Goal: Transaction & Acquisition: Obtain resource

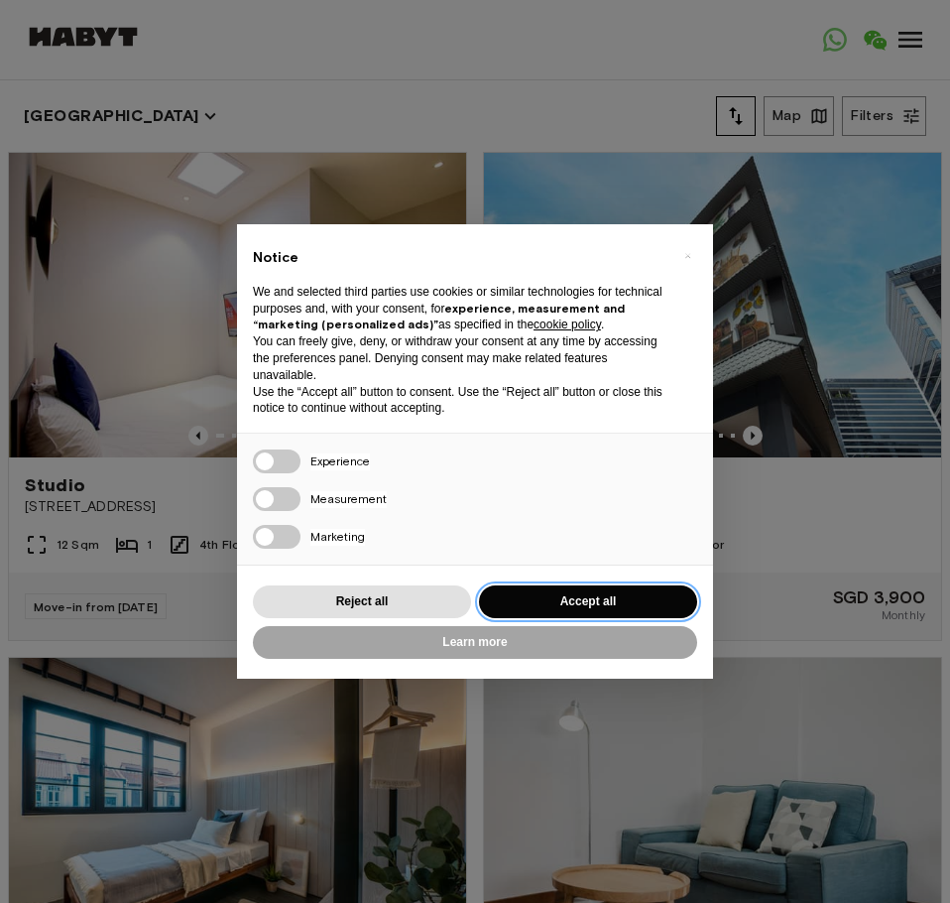
click at [637, 602] on button "Accept all" at bounding box center [588, 601] width 218 height 33
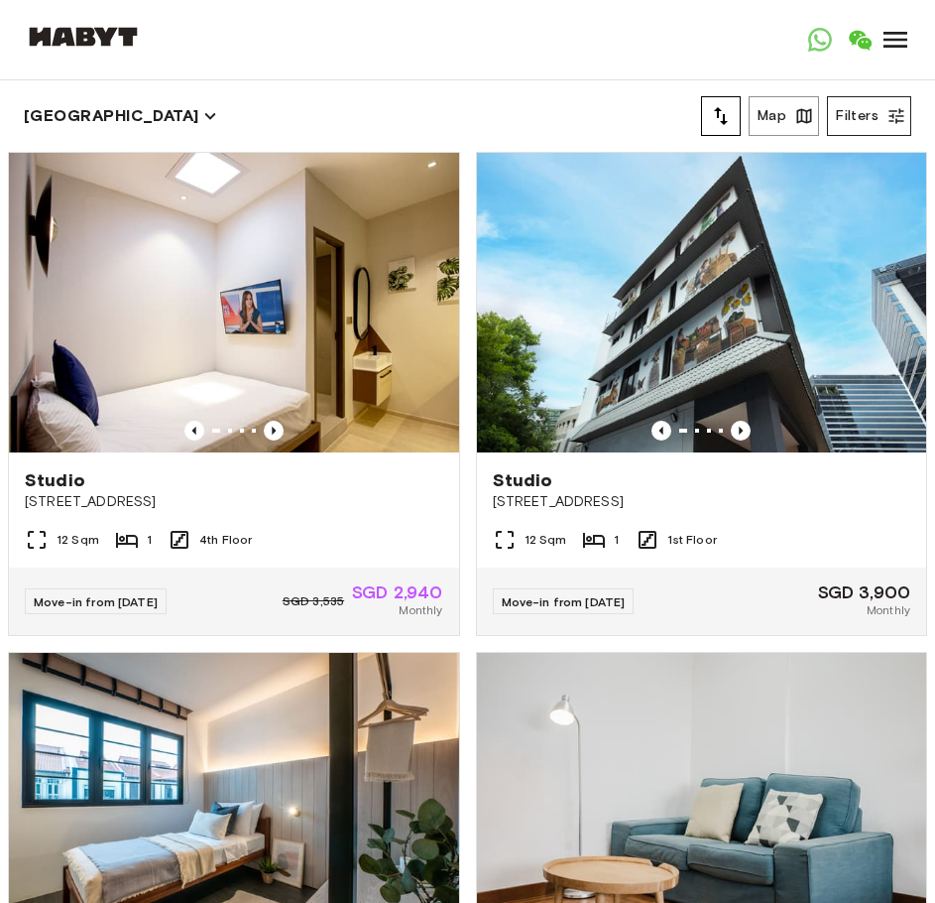
click at [864, 119] on button "Filters" at bounding box center [869, 116] width 84 height 40
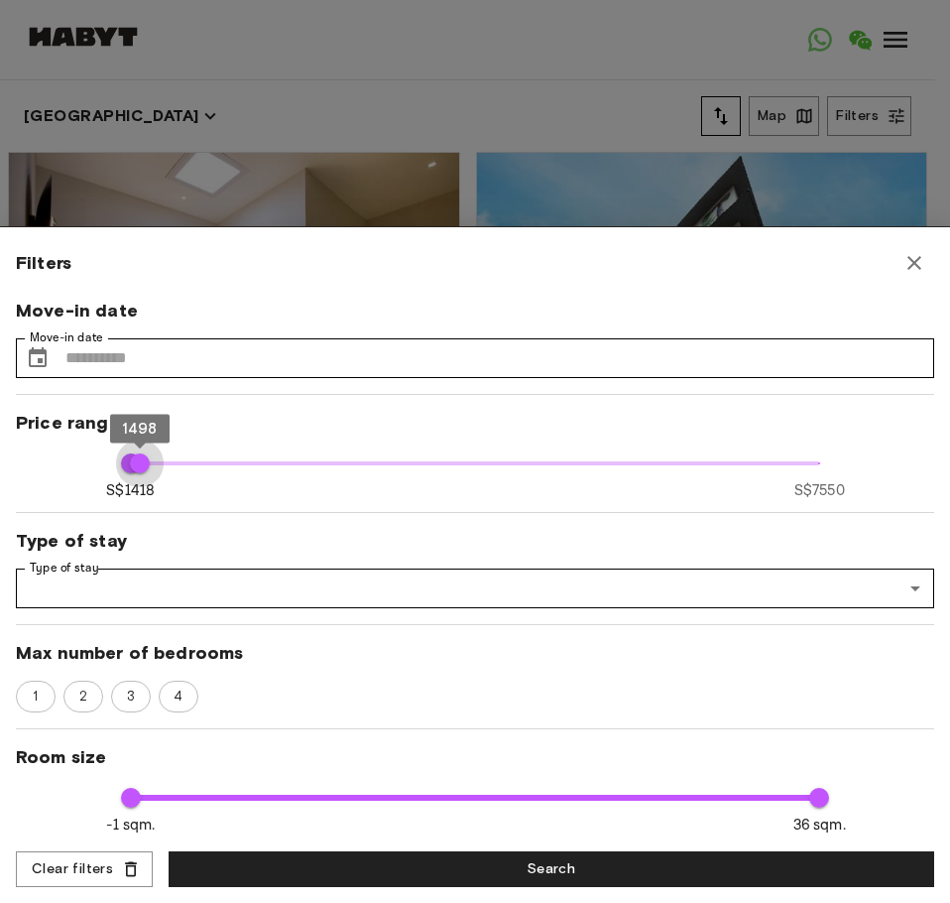
type input "****"
drag, startPoint x: 799, startPoint y: 459, endPoint x: 52, endPoint y: 521, distance: 750.4
click at [52, 521] on div "Move-in date Move-in date ​ Move-in date Price range S$1418 S$7550 1418 1418 Ty…" at bounding box center [475, 567] width 918 height 537
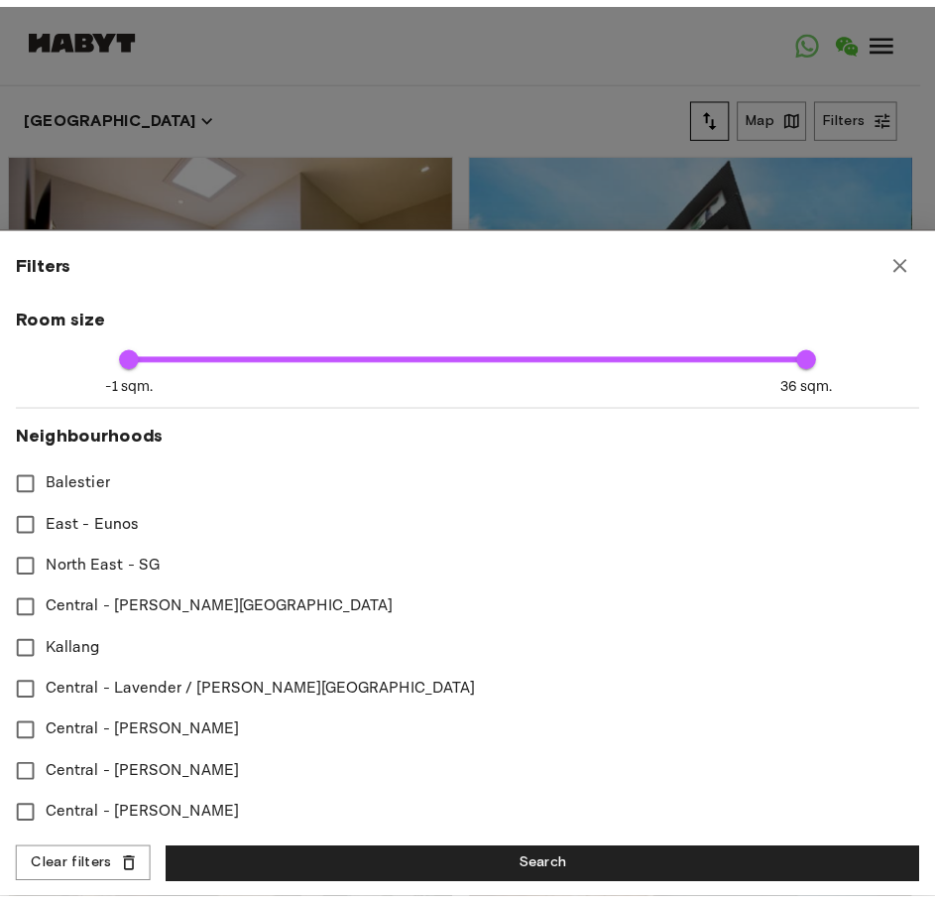
scroll to position [496, 0]
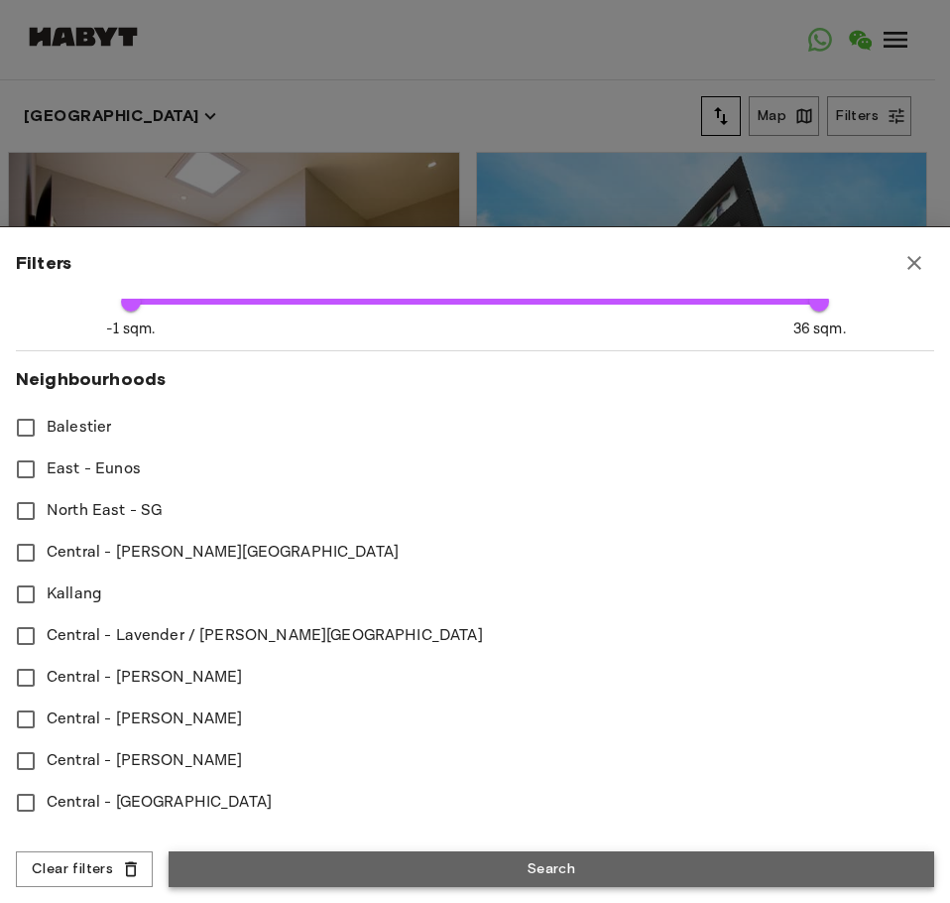
click at [455, 854] on button "Search" at bounding box center [552, 869] width 766 height 37
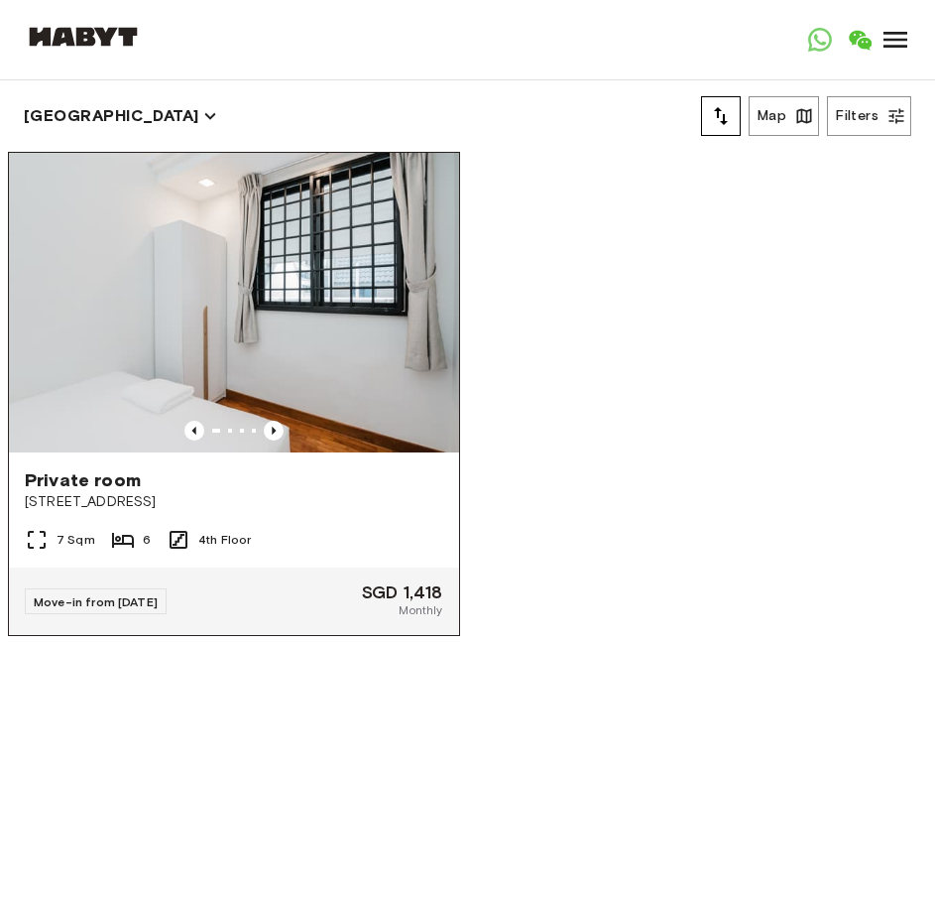
click at [343, 349] on img at bounding box center [234, 303] width 450 height 300
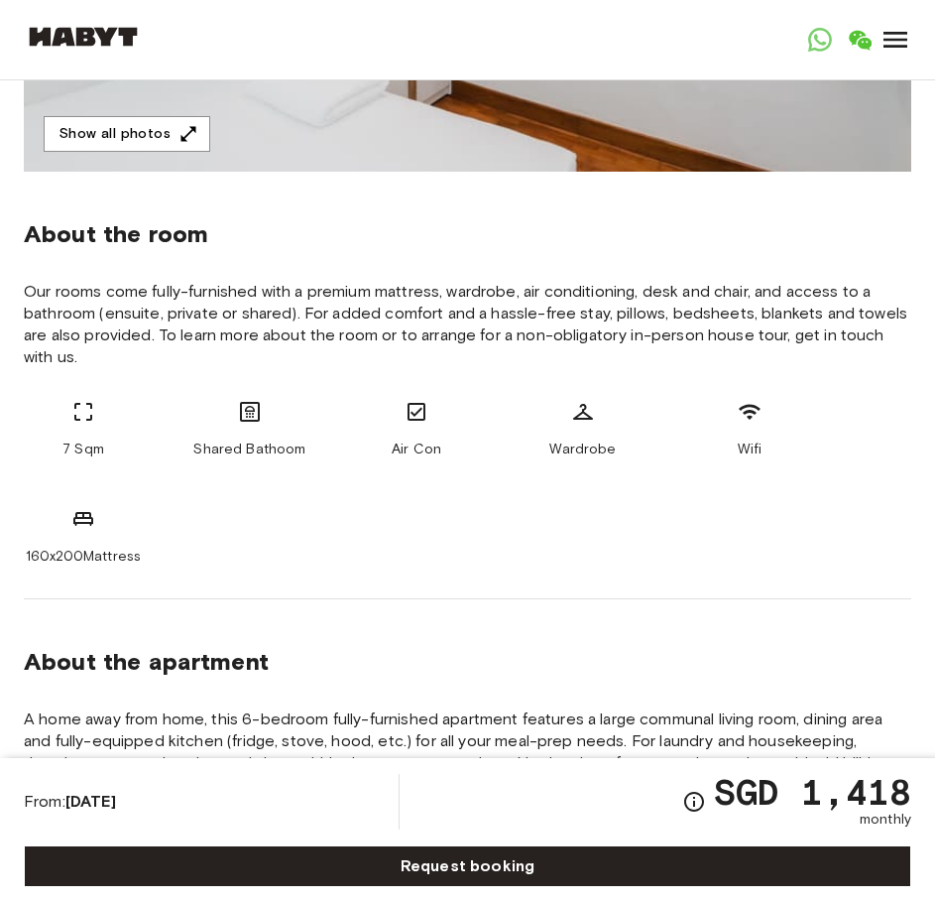
scroll to position [198, 0]
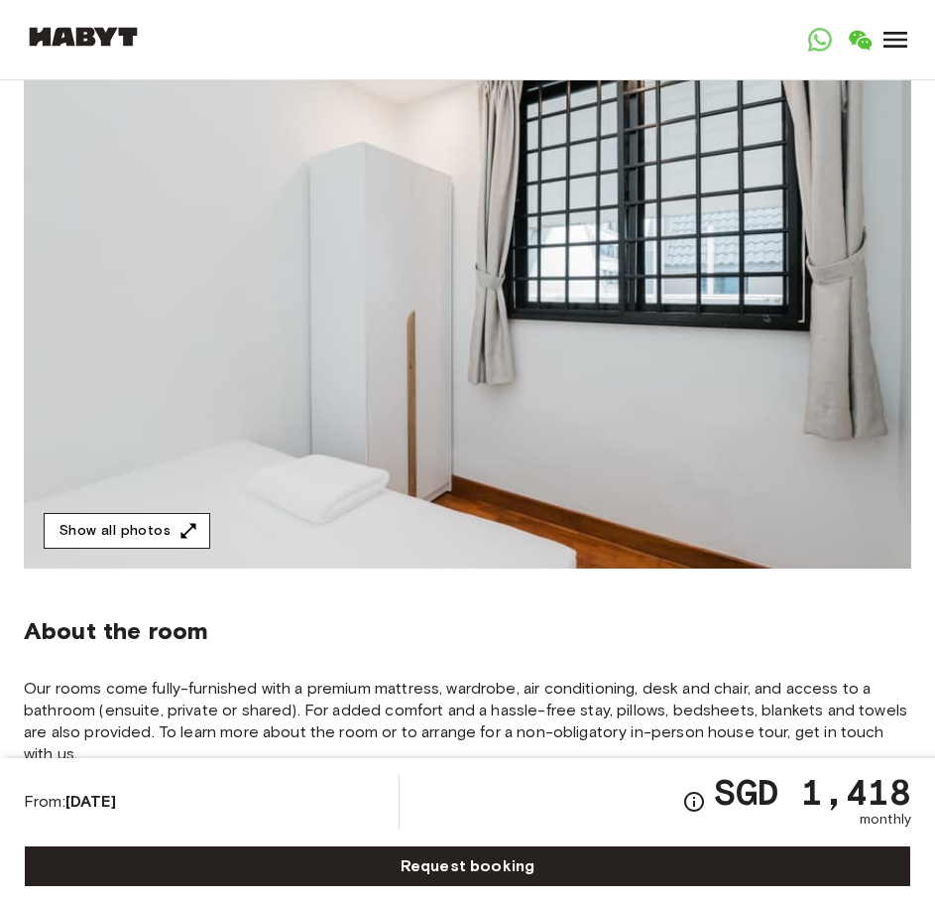
click at [150, 528] on button "Show all photos" at bounding box center [127, 531] width 167 height 37
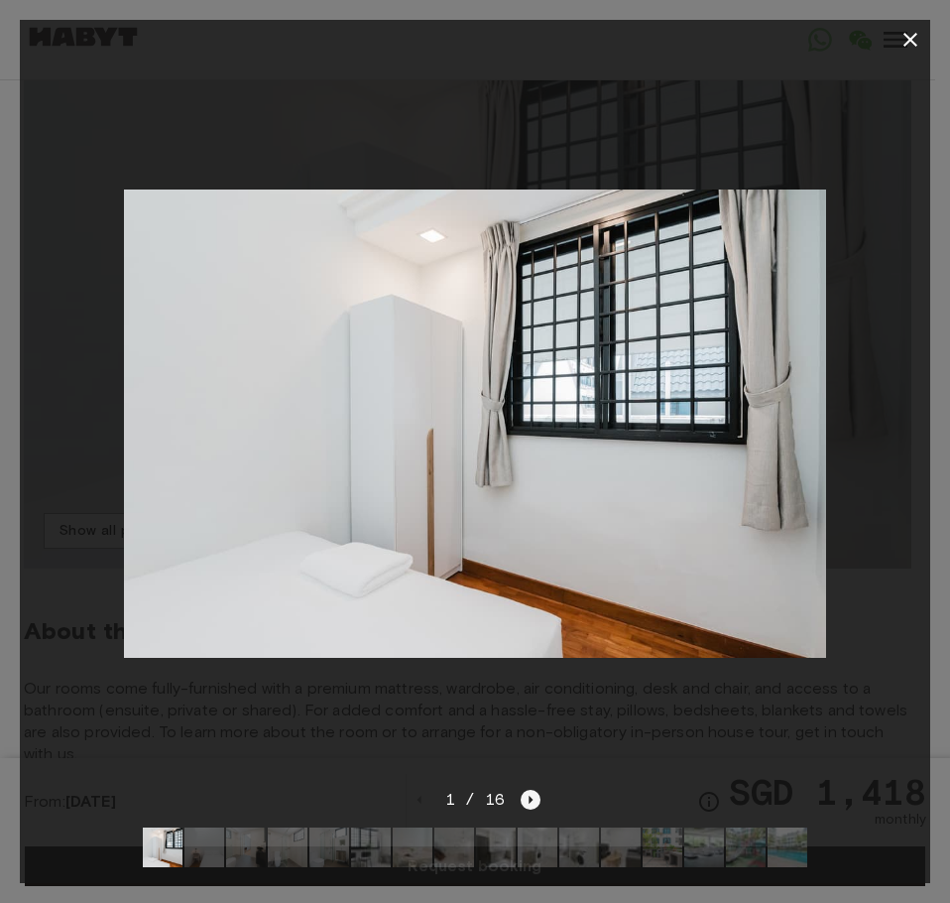
click at [531, 790] on icon "Next image" at bounding box center [531, 800] width 20 height 20
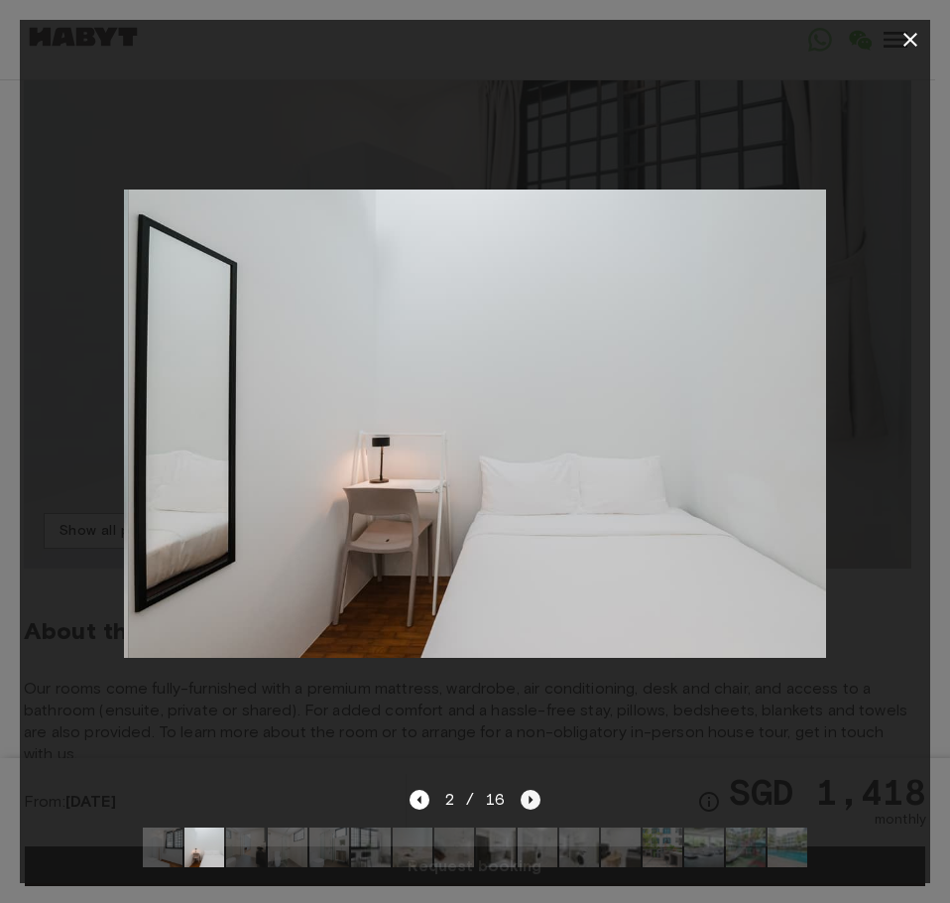
click at [531, 790] on icon "Next image" at bounding box center [531, 800] width 20 height 20
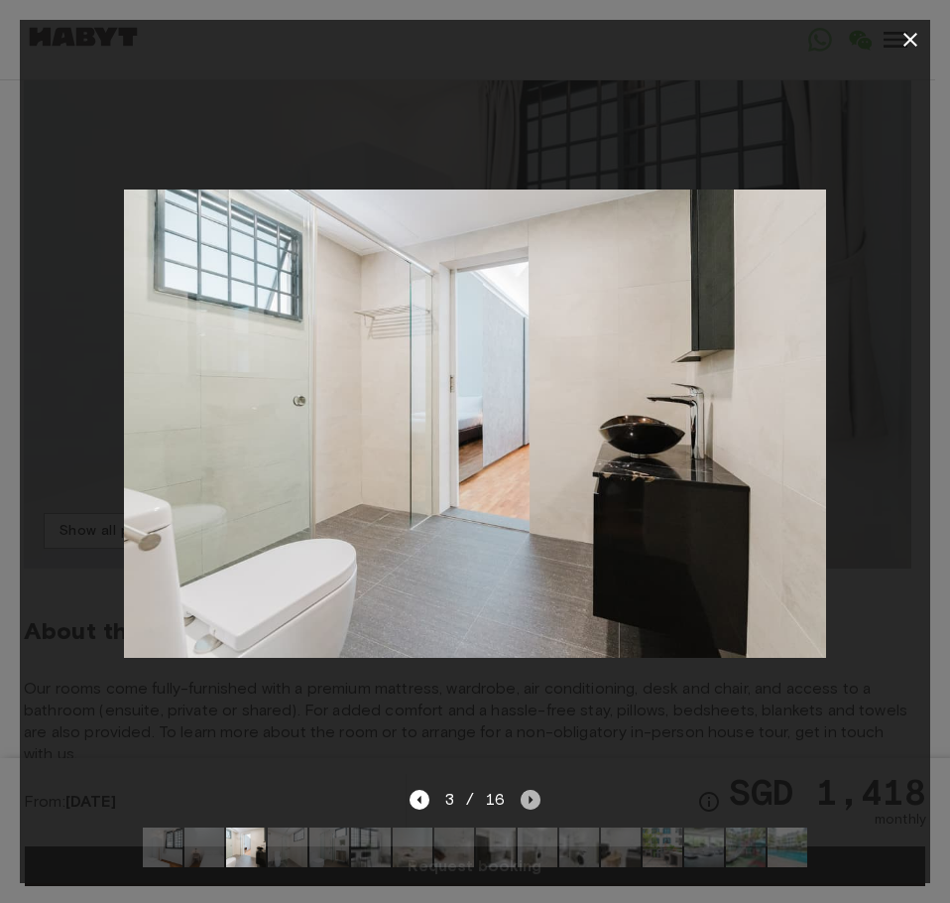
click at [531, 790] on icon "Next image" at bounding box center [531, 800] width 20 height 20
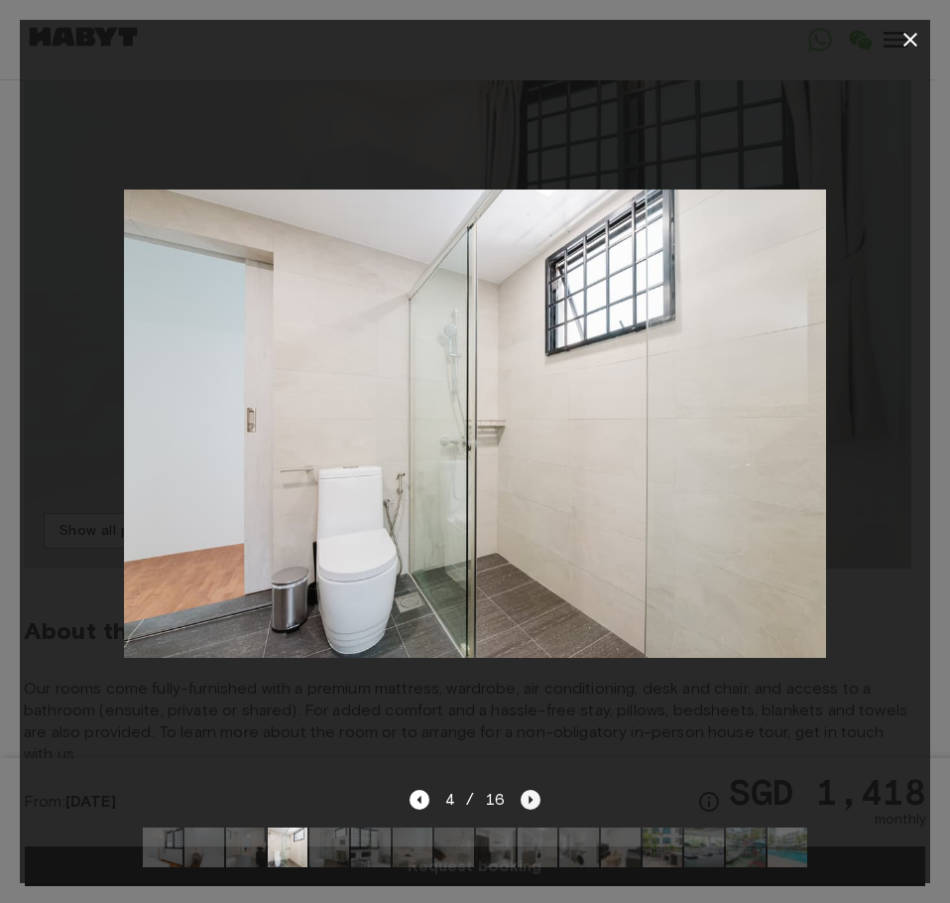
click at [531, 790] on icon "Next image" at bounding box center [531, 800] width 20 height 20
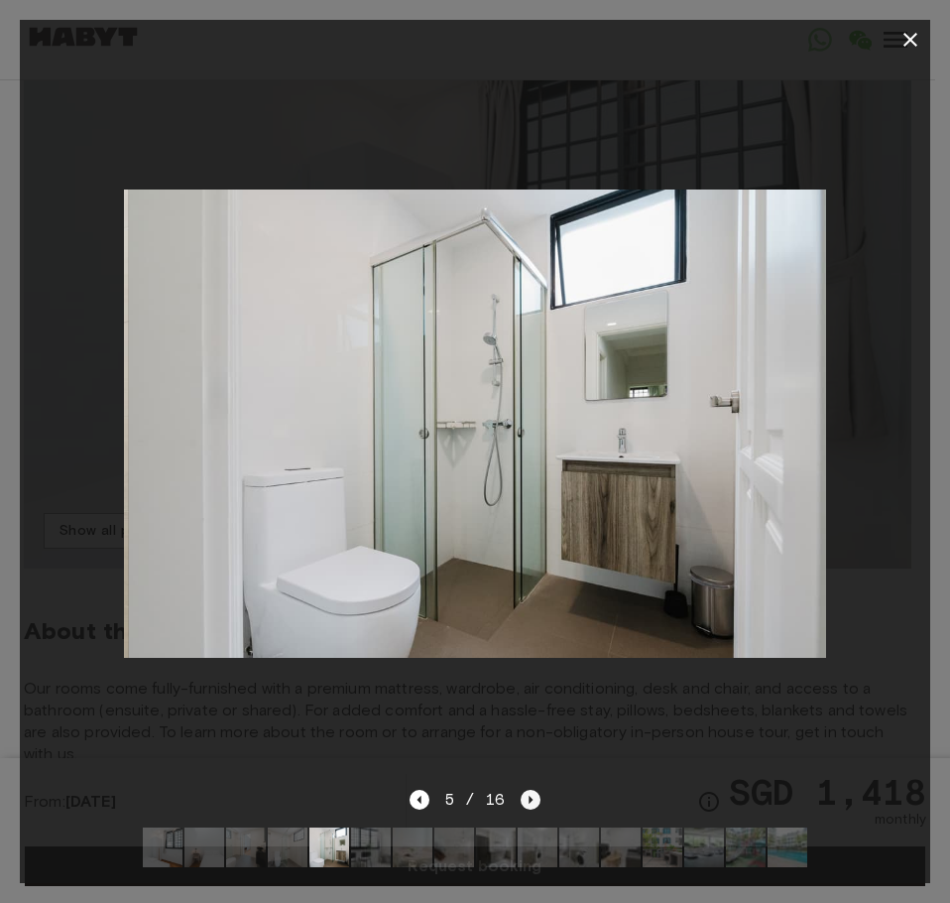
click at [531, 790] on icon "Next image" at bounding box center [531, 800] width 20 height 20
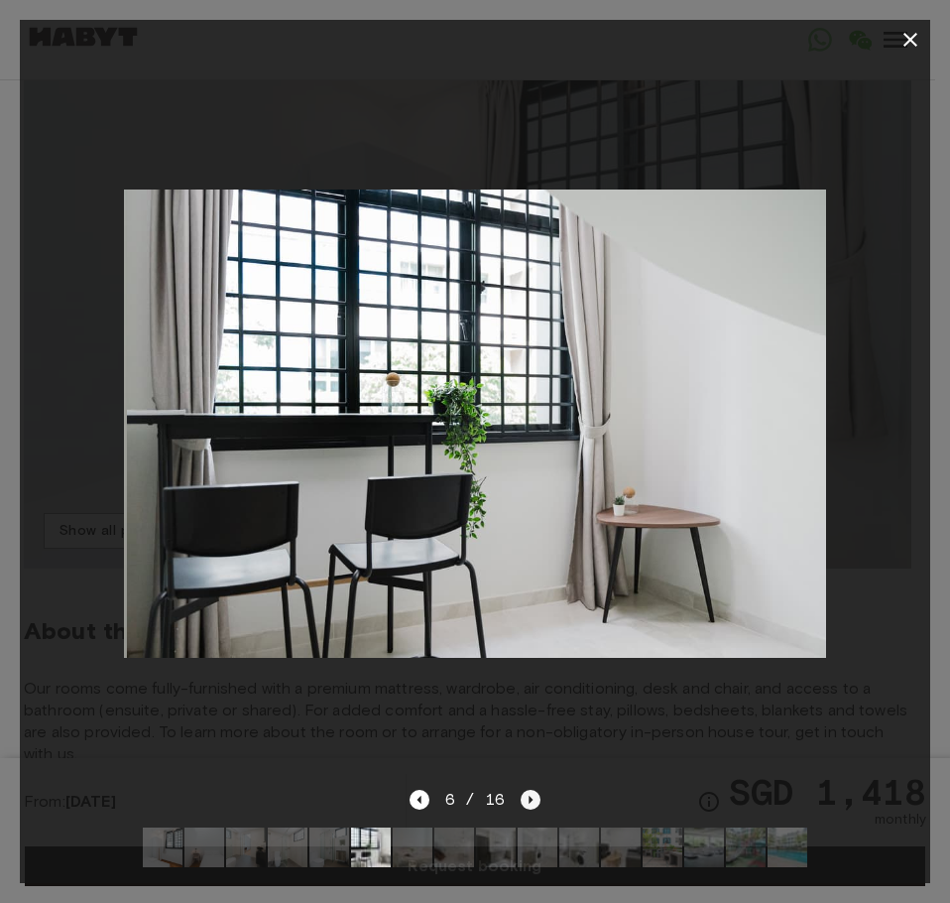
click at [531, 790] on icon "Next image" at bounding box center [531, 800] width 20 height 20
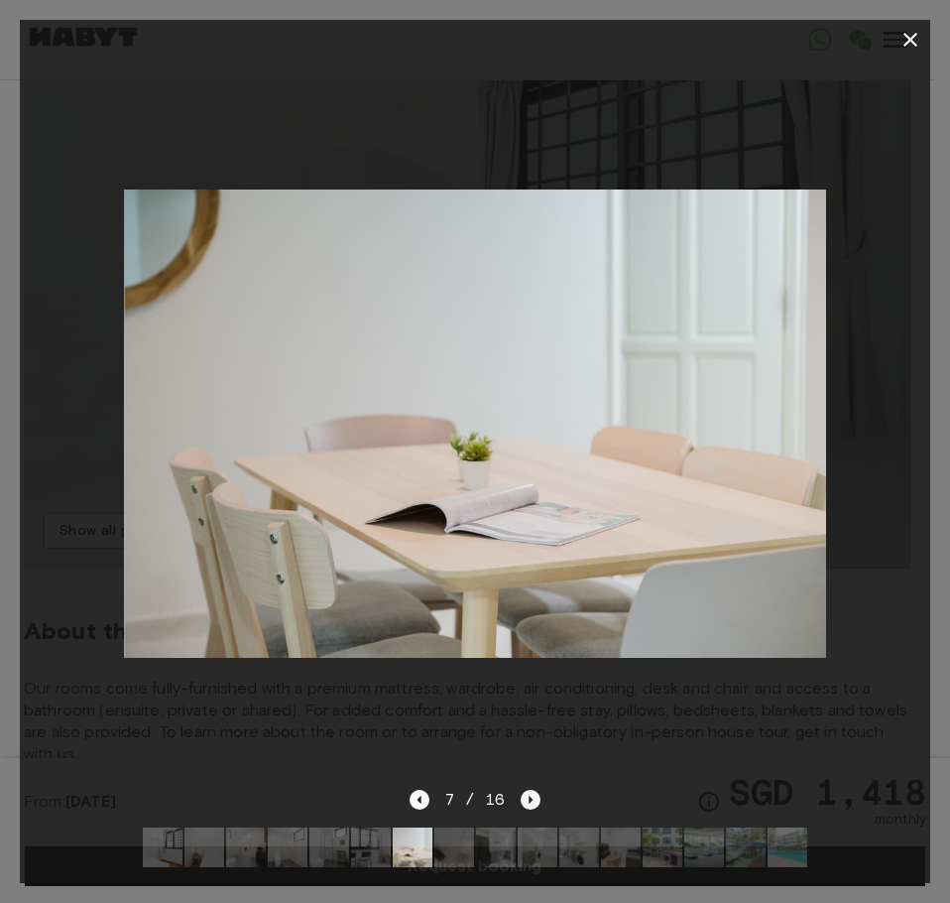
click at [531, 790] on icon "Next image" at bounding box center [531, 800] width 20 height 20
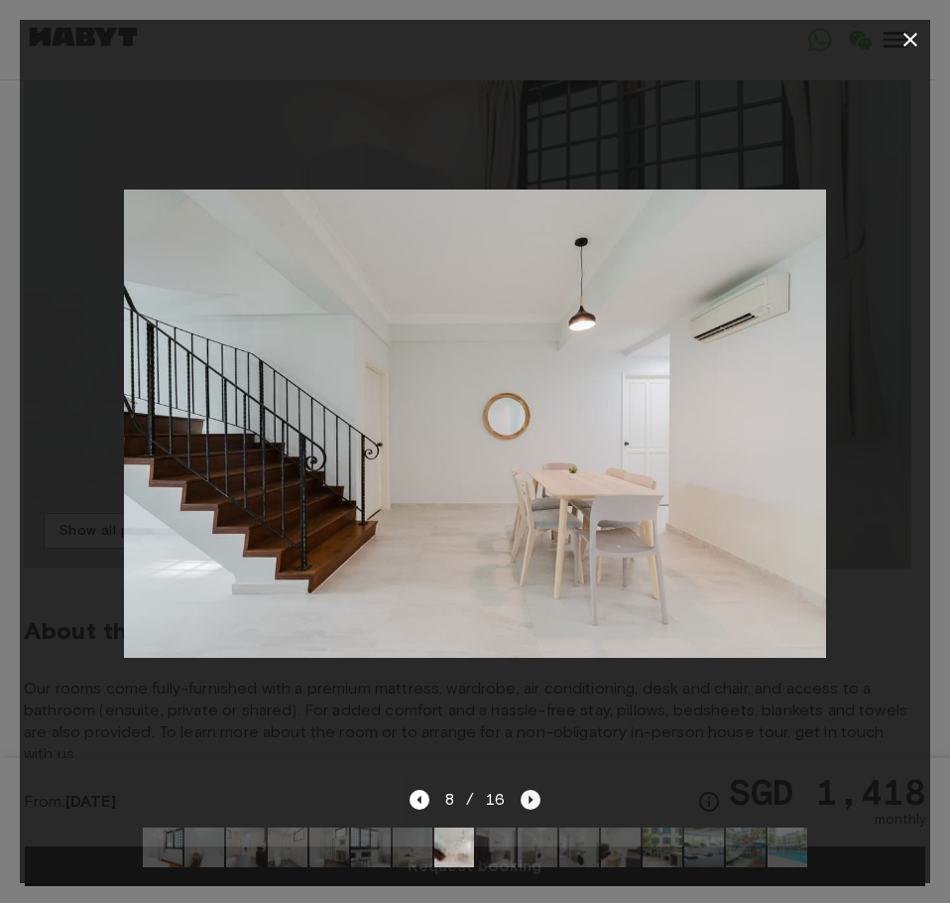
click at [531, 790] on icon "Next image" at bounding box center [531, 800] width 20 height 20
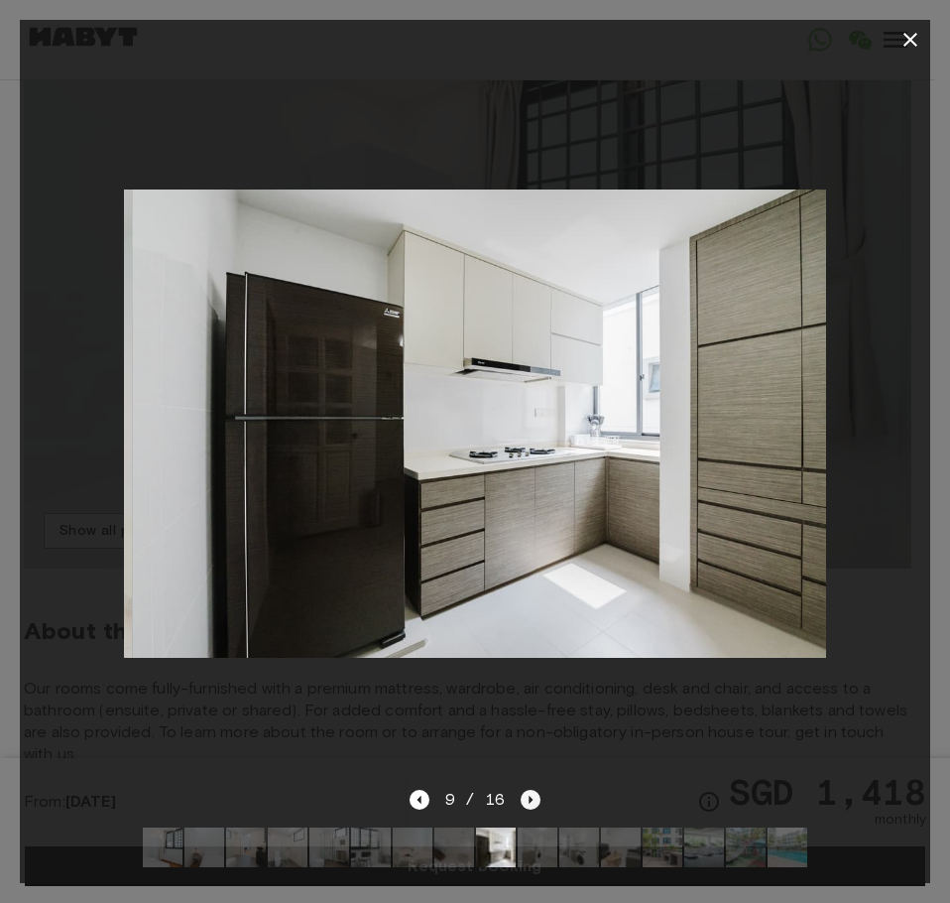
click at [531, 790] on icon "Next image" at bounding box center [531, 800] width 20 height 20
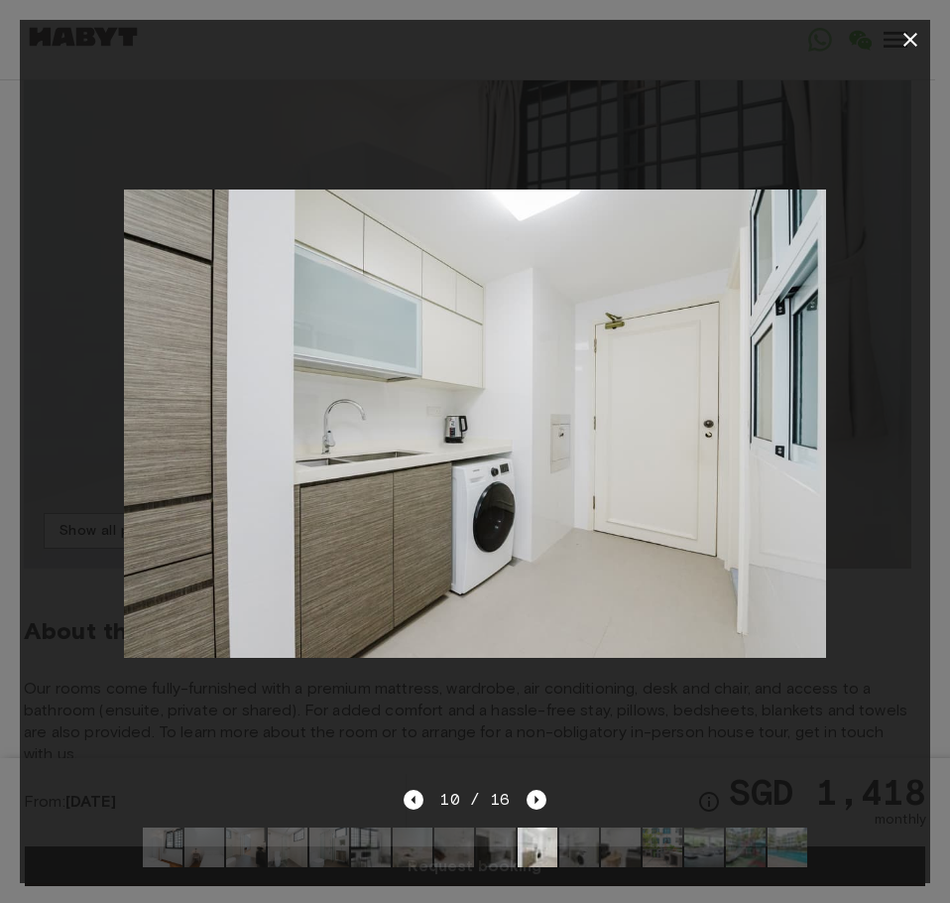
click at [246, 106] on div at bounding box center [475, 424] width 911 height 728
click at [909, 43] on icon "button" at bounding box center [911, 40] width 14 height 14
